Goal: Task Accomplishment & Management: Manage account settings

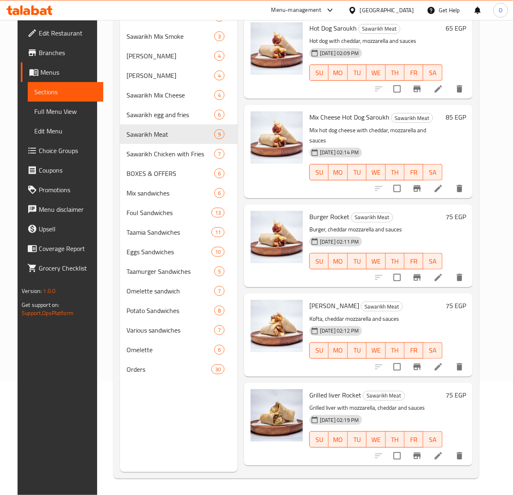
scroll to position [382, 0]
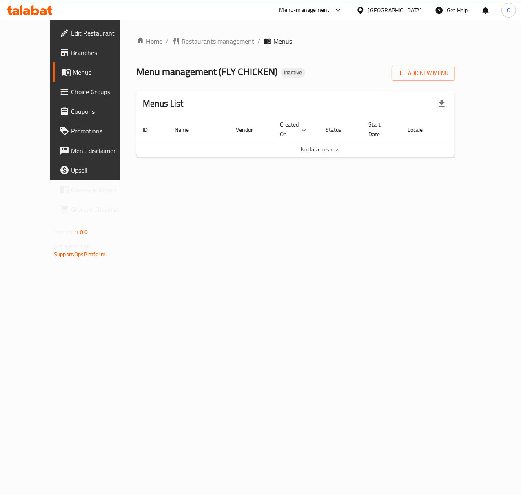
click at [455, 82] on div "Home / Restaurants management / Menus Menu management ( FLY CHICKEN ) Inactive …" at bounding box center [295, 100] width 319 height 128
click at [455, 79] on button "Add New Menu" at bounding box center [423, 73] width 63 height 15
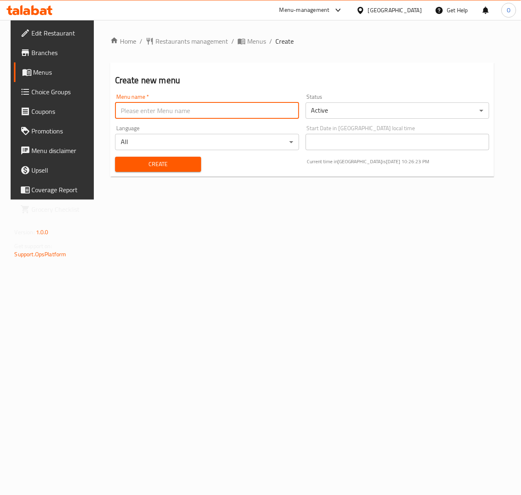
paste input "342738360"
click at [157, 111] on input "342738360 - [DATE]" at bounding box center [207, 110] width 184 height 16
type input "342738360 - [DATE]"
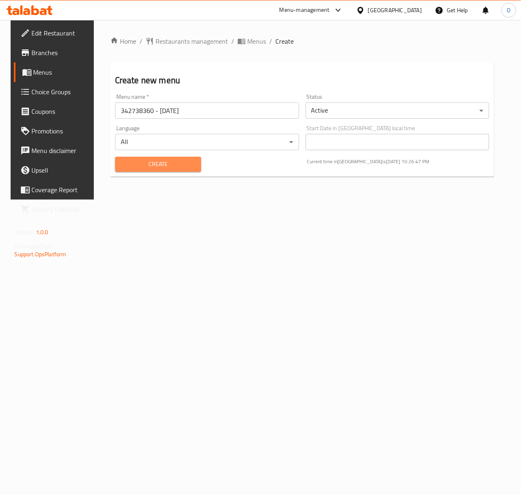
click at [160, 166] on span "Create" at bounding box center [158, 164] width 73 height 10
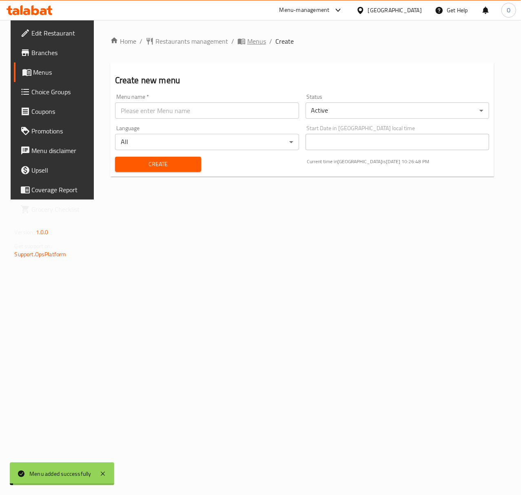
click at [247, 43] on span "Menus" at bounding box center [256, 41] width 19 height 10
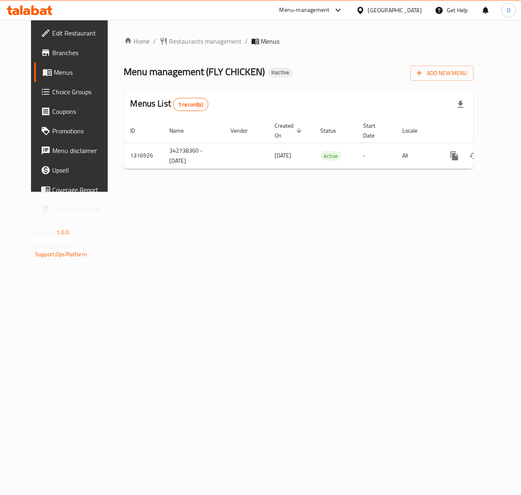
click at [78, 437] on div "Edit Restaurant Branches Menus Choice Groups Coupons Promotions Menu disclaimer…" at bounding box center [74, 267] width 87 height 495
